Goal: Task Accomplishment & Management: Complete application form

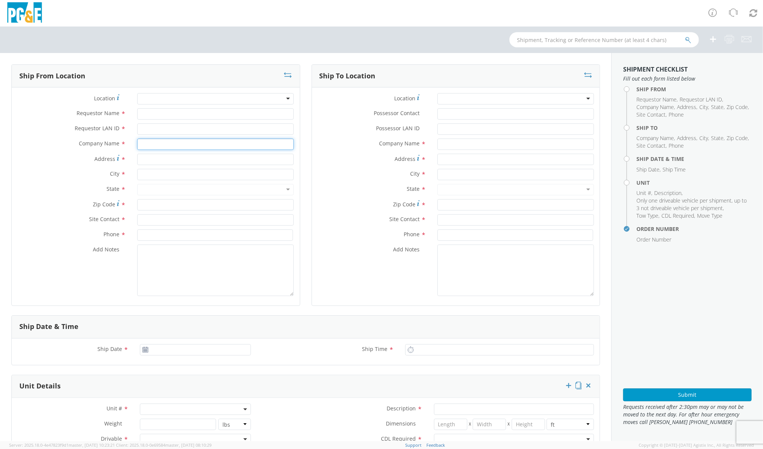
click at [157, 143] on input "text" at bounding box center [215, 144] width 157 height 11
type input "a"
select select "2041093"
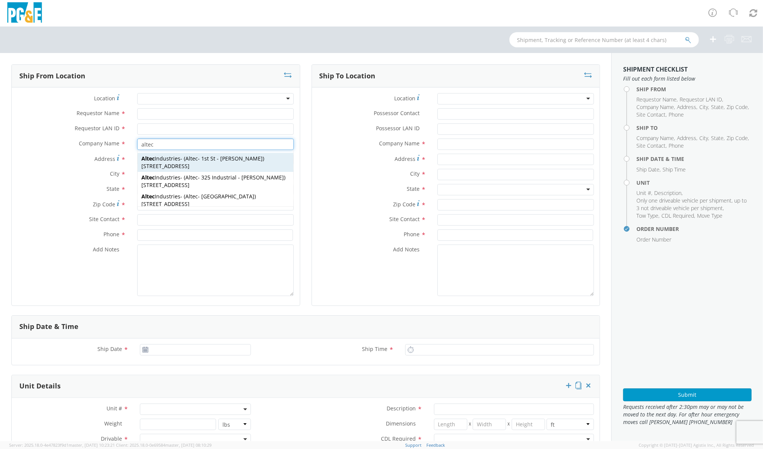
click at [175, 171] on div "Altec Industries - ( Altec - 1st St - [PERSON_NAME] ) [STREET_ADDRESS]" at bounding box center [216, 162] width 156 height 19
type input "Altec Industries"
type input "[STREET_ADDRESS]"
type input "[PERSON_NAME]"
type input "95620"
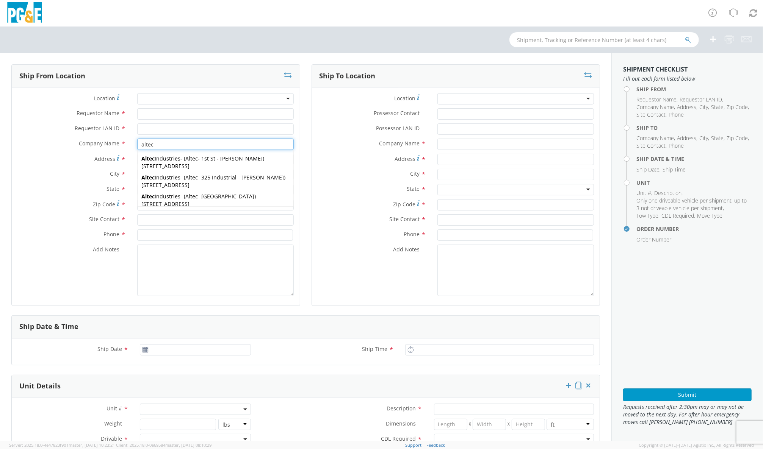
type input "Altec - 1st St - [PERSON_NAME]"
type input "[PHONE_NUMBER]"
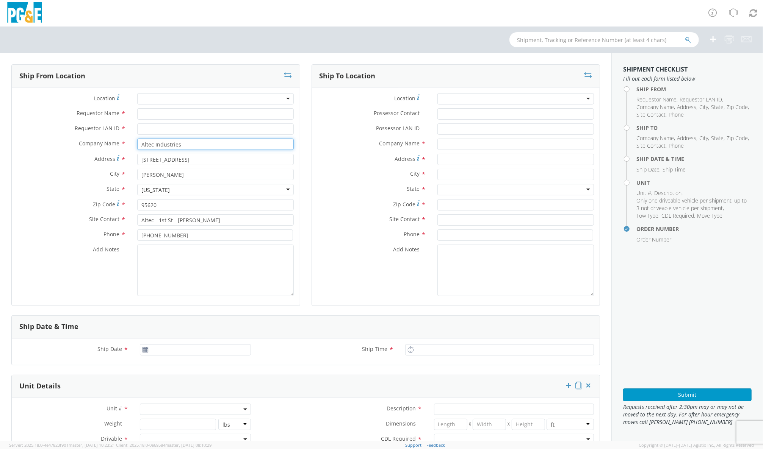
type input "Altec Industries"
drag, startPoint x: 185, startPoint y: 159, endPoint x: 122, endPoint y: 161, distance: 63.3
click at [122, 161] on div "Address * [STREET_ADDRESS]" at bounding box center [156, 159] width 288 height 11
